Goal: Information Seeking & Learning: Learn about a topic

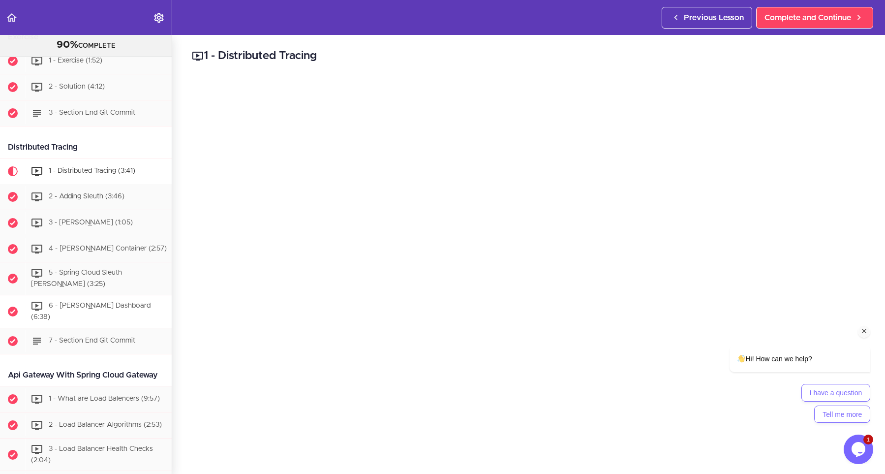
scroll to position [1292, 0]
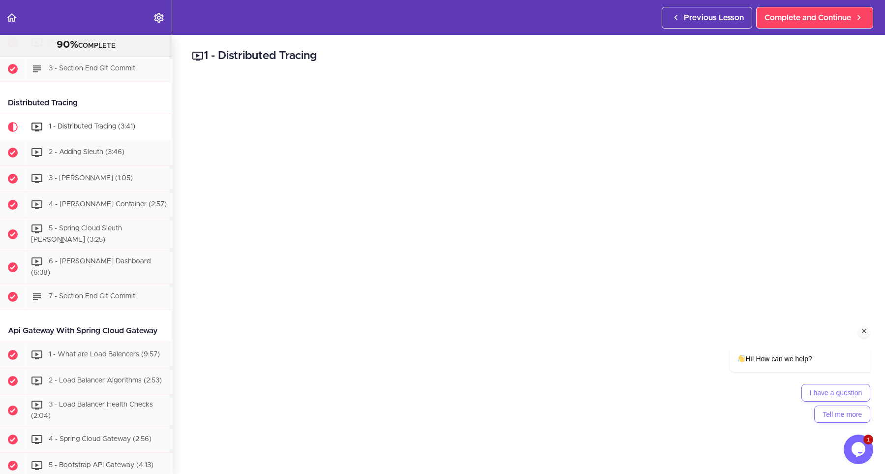
click at [95, 320] on div "Api Gateway With Spring Cloud Gateway" at bounding box center [86, 331] width 172 height 22
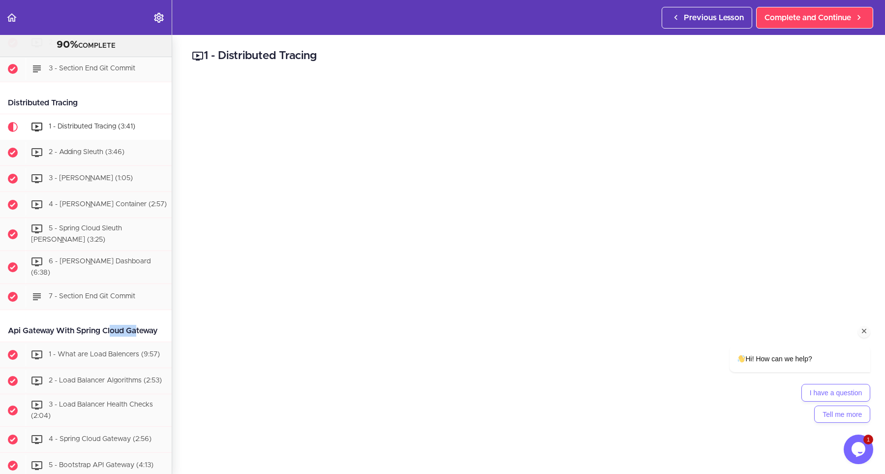
click at [95, 320] on div "Api Gateway With Spring Cloud Gateway" at bounding box center [86, 331] width 172 height 22
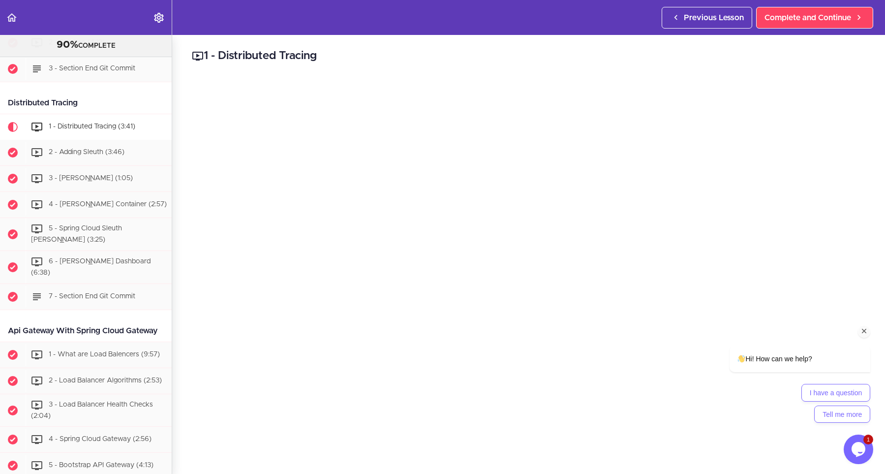
click at [95, 320] on div "Api Gateway With Spring Cloud Gateway" at bounding box center [86, 331] width 172 height 22
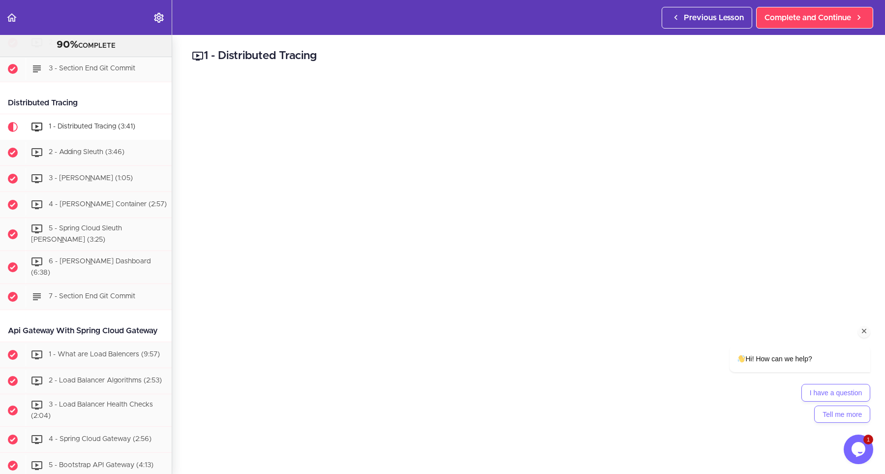
click at [95, 320] on div "Api Gateway With Spring Cloud Gateway" at bounding box center [86, 331] width 172 height 22
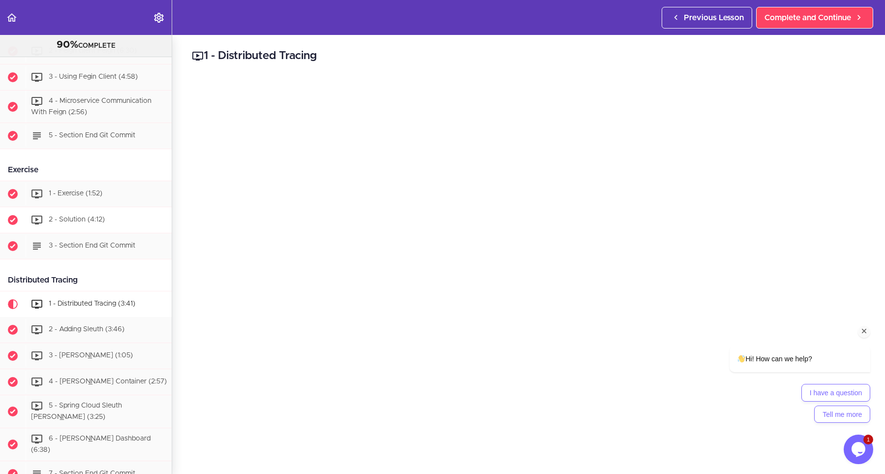
scroll to position [982, 0]
